Goal: Information Seeking & Learning: Learn about a topic

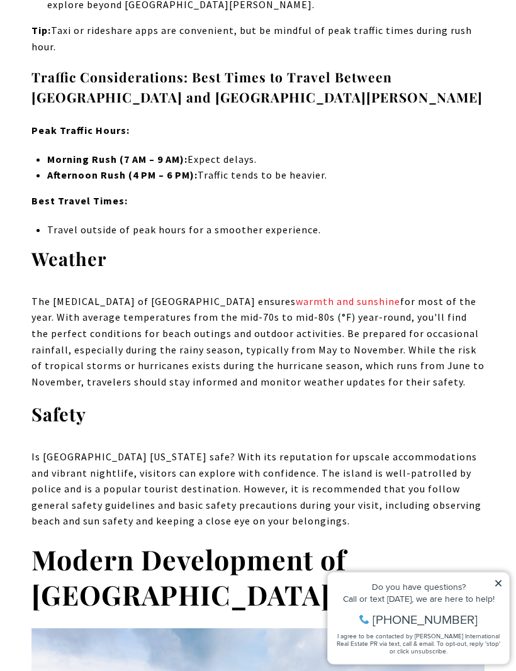
scroll to position [6950, 0]
click at [502, 582] on icon at bounding box center [498, 583] width 9 height 9
click at [499, 587] on icon at bounding box center [498, 583] width 9 height 9
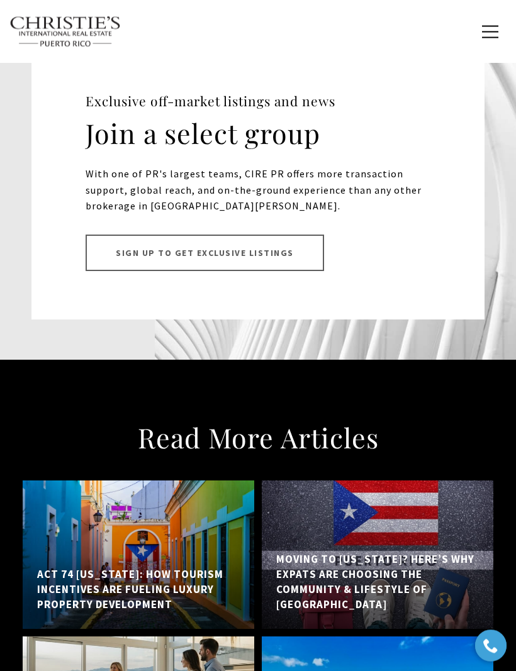
scroll to position [11707, 0]
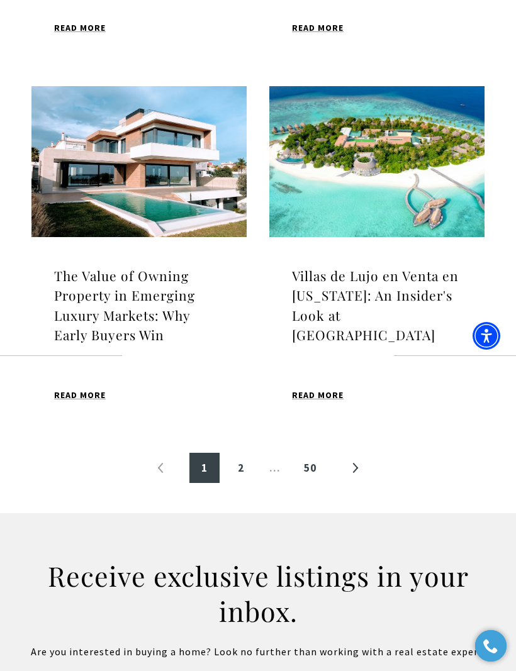
scroll to position [1106, 0]
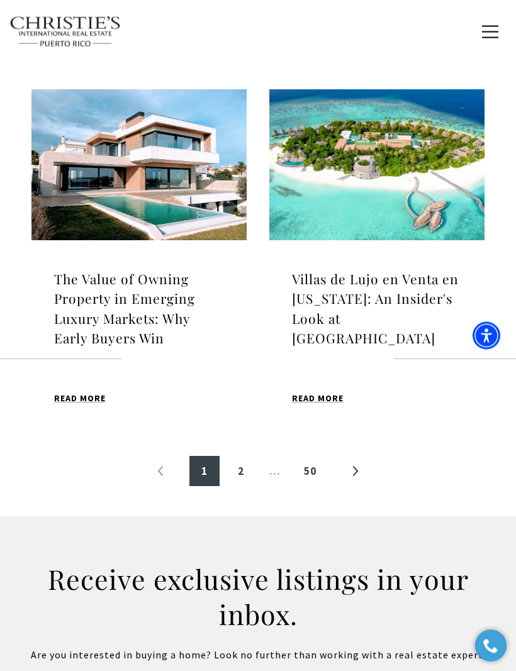
click at [355, 469] on link "»" at bounding box center [355, 472] width 30 height 30
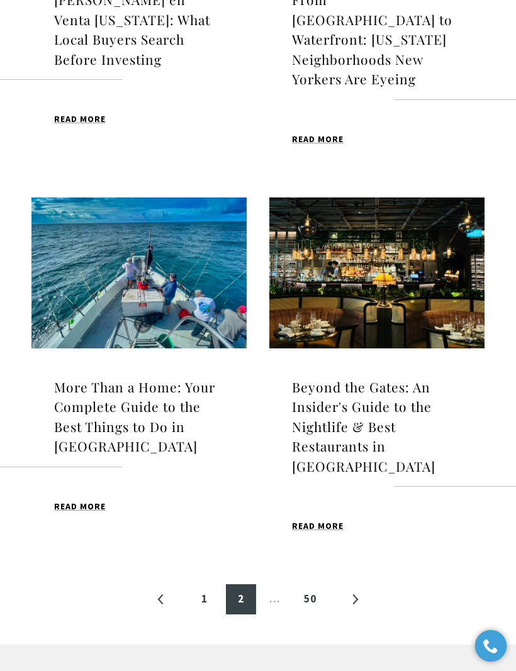
scroll to position [1001, 0]
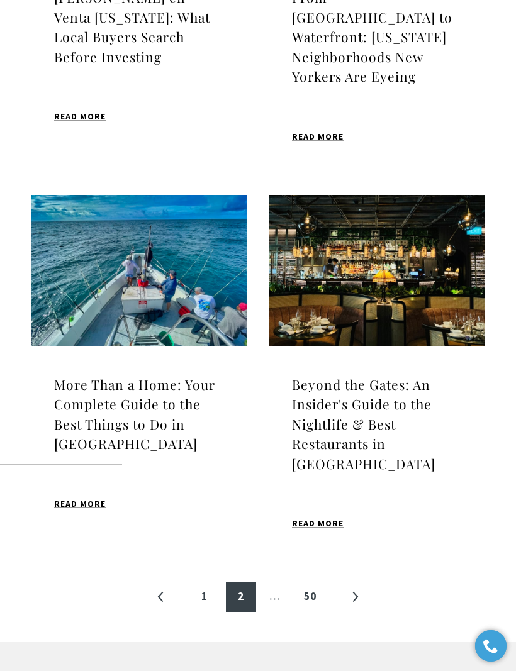
click at [360, 582] on link "»" at bounding box center [355, 597] width 30 height 30
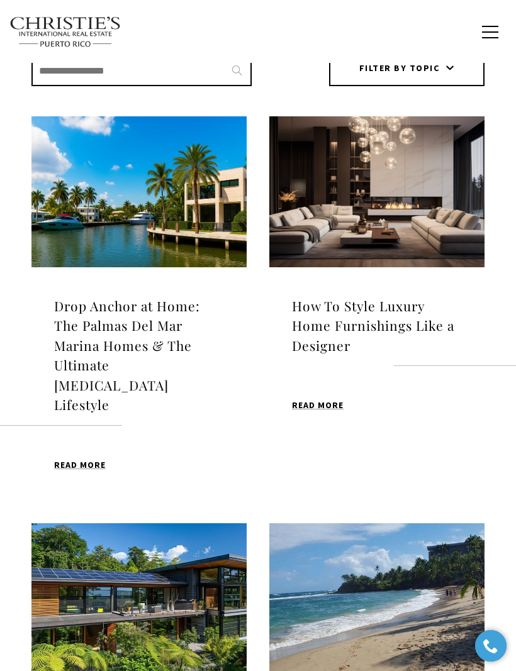
scroll to position [324, 0]
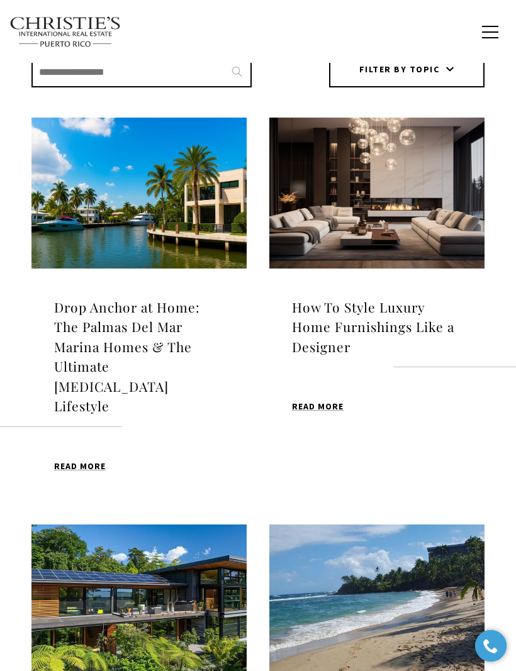
click at [409, 211] on img at bounding box center [376, 193] width 215 height 151
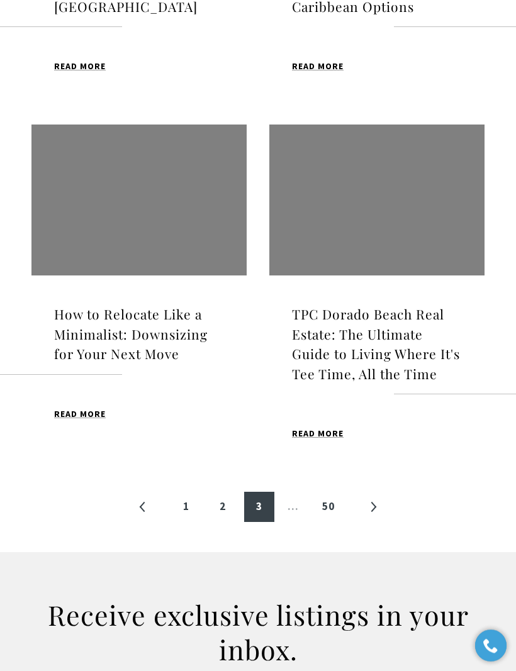
scroll to position [1105, 0]
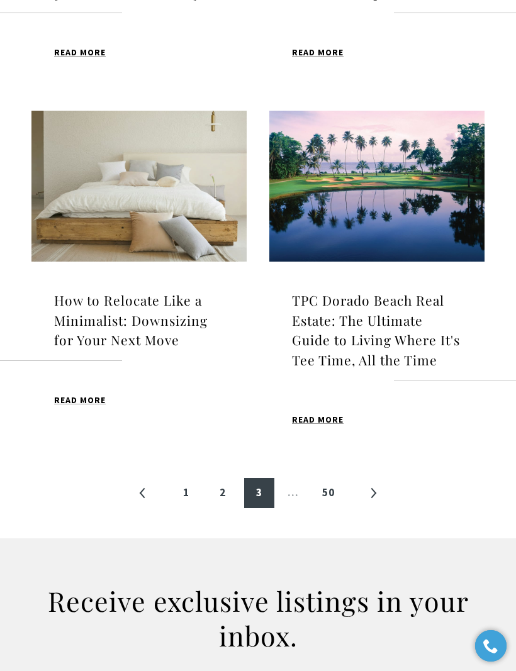
click at [379, 478] on link "»" at bounding box center [373, 493] width 30 height 30
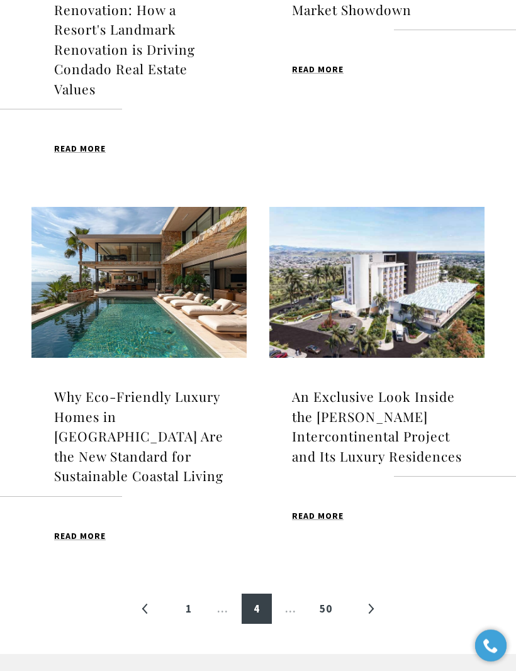
scroll to position [1050, 0]
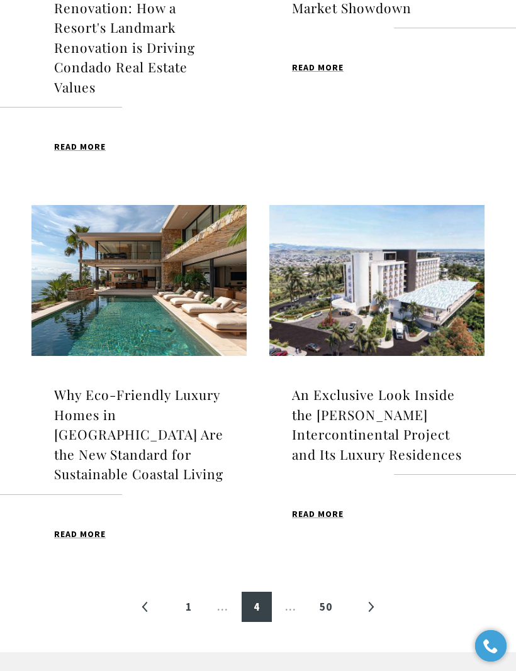
click at [377, 592] on link "»" at bounding box center [370, 607] width 30 height 30
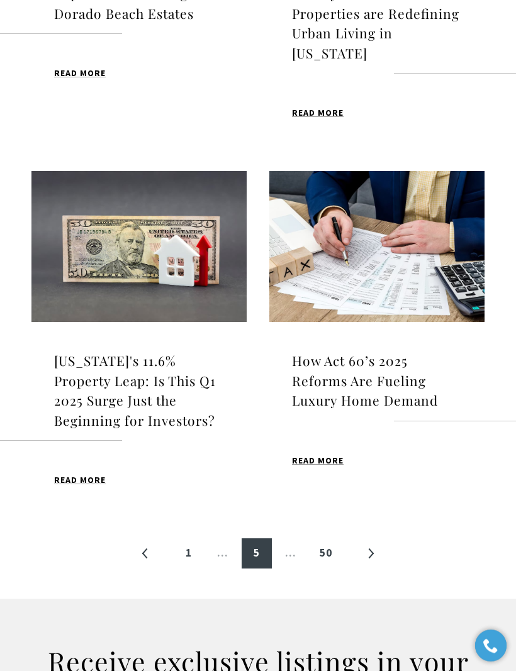
scroll to position [1045, 0]
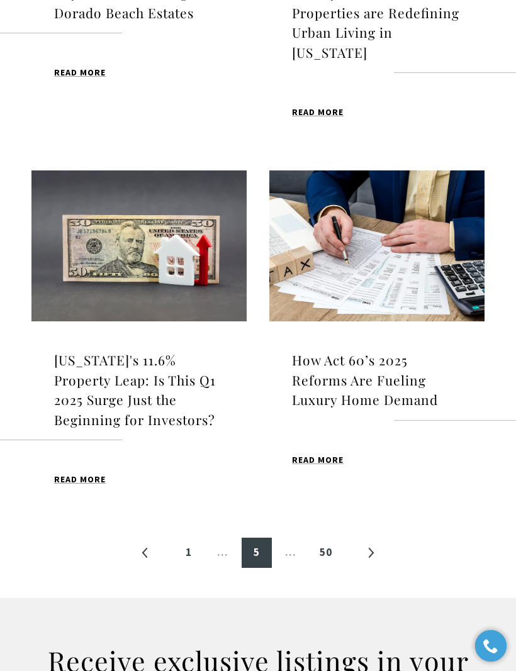
click at [376, 542] on link "»" at bounding box center [370, 553] width 30 height 30
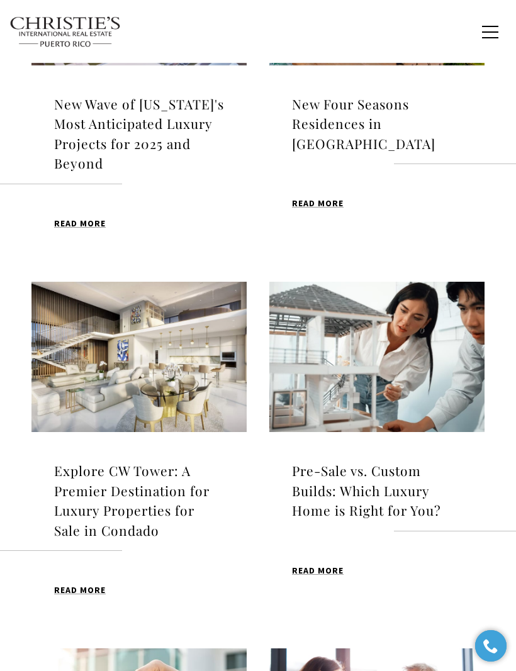
scroll to position [442, 0]
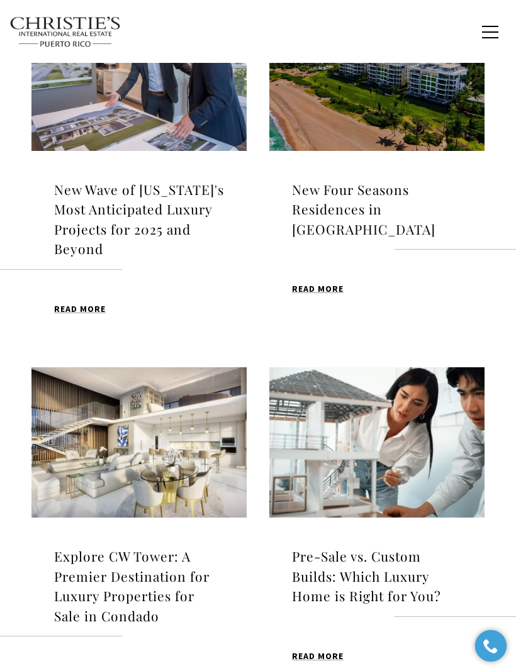
click at [492, 455] on div "New Wave of Puerto Rico's Most Anticipated Luxury Projects for 2025 and Beyond …" at bounding box center [258, 550] width 516 height 1101
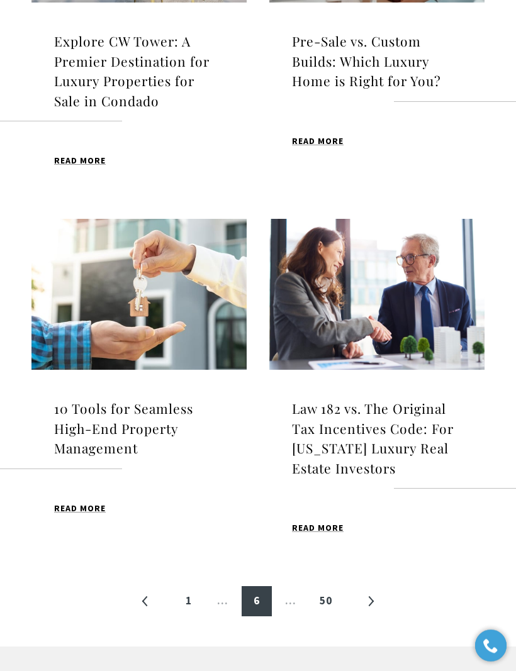
scroll to position [957, 0]
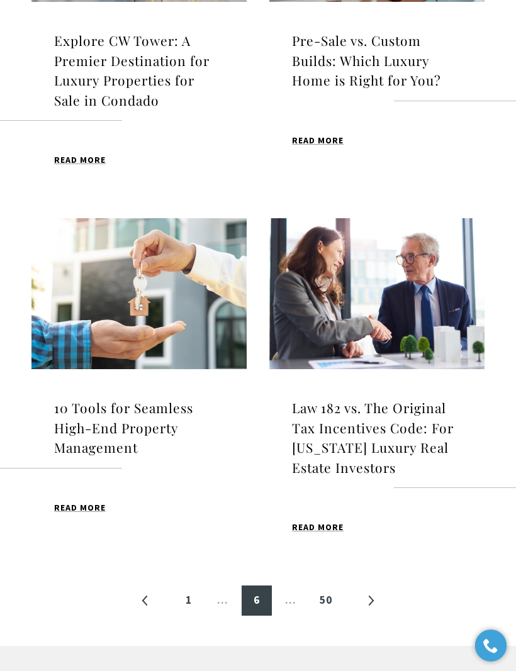
click at [374, 591] on link "»" at bounding box center [370, 601] width 30 height 30
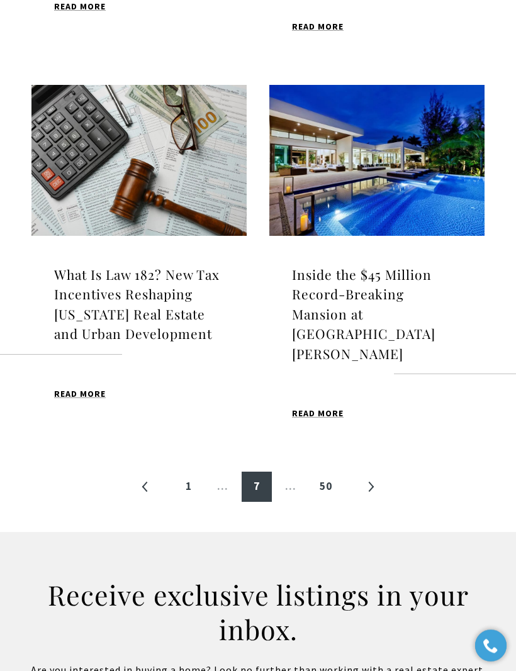
scroll to position [1150, 0]
click at [435, 165] on img at bounding box center [376, 160] width 215 height 151
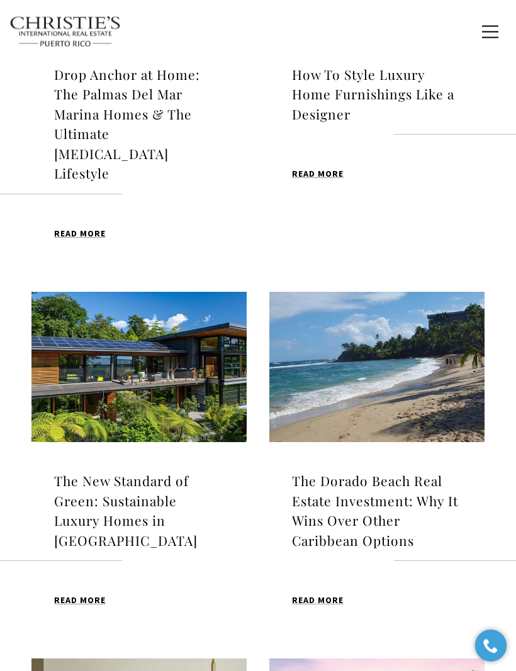
scroll to position [442, 0]
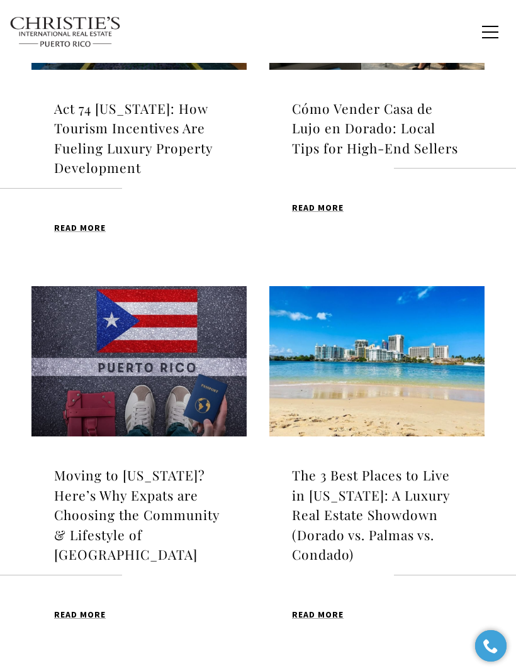
scroll to position [442, 0]
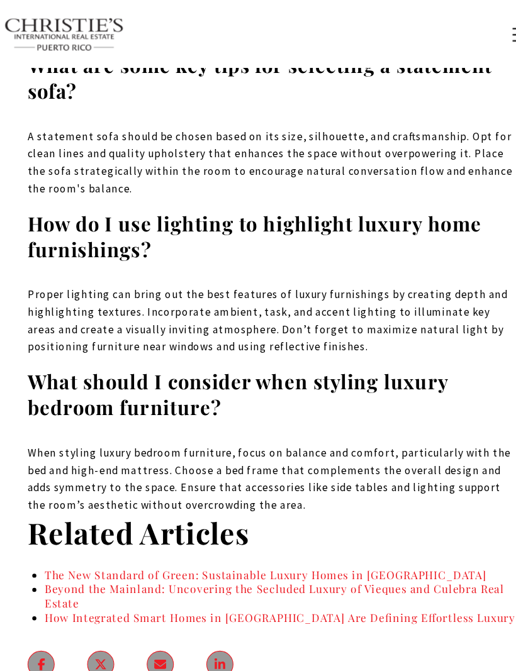
scroll to position [5501, 0]
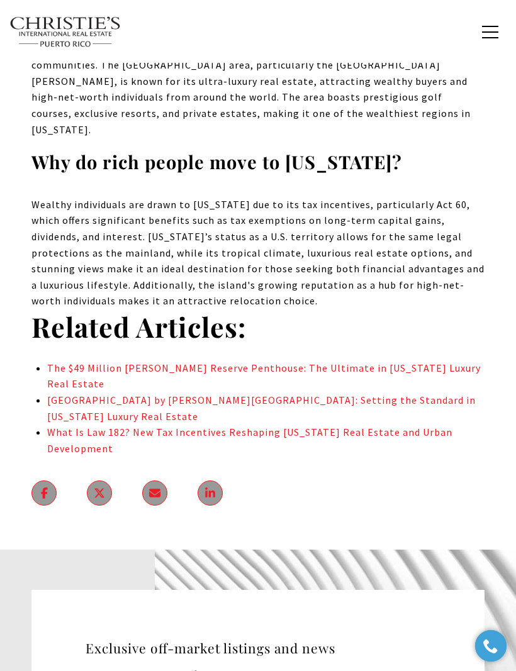
scroll to position [7279, 0]
